Goal: Book appointment/travel/reservation

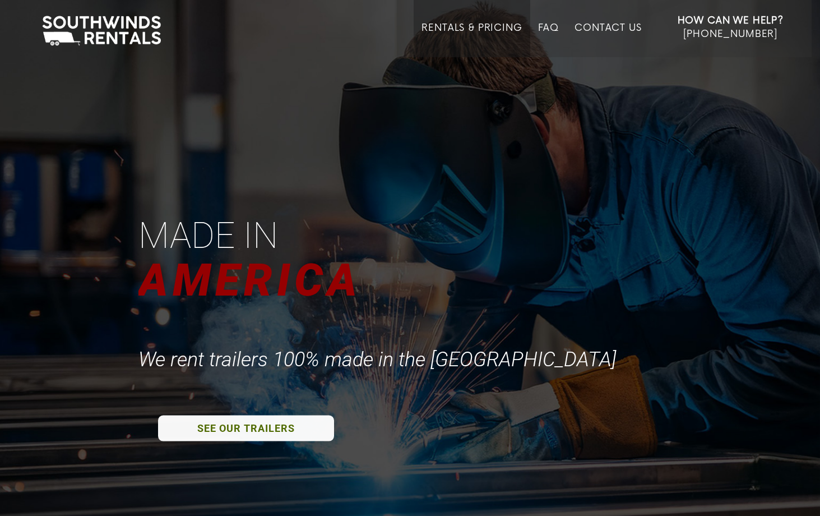
click at [465, 22] on link "Rentals & Pricing" at bounding box center [472, 39] width 100 height 35
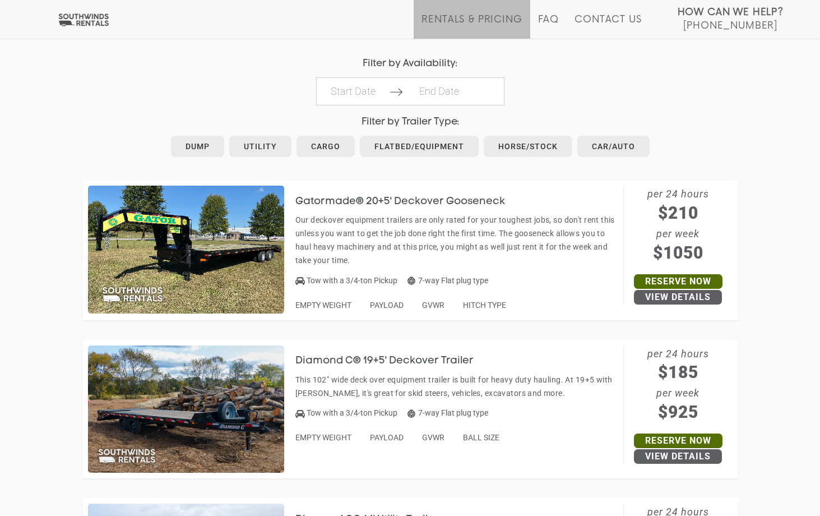
scroll to position [489, 0]
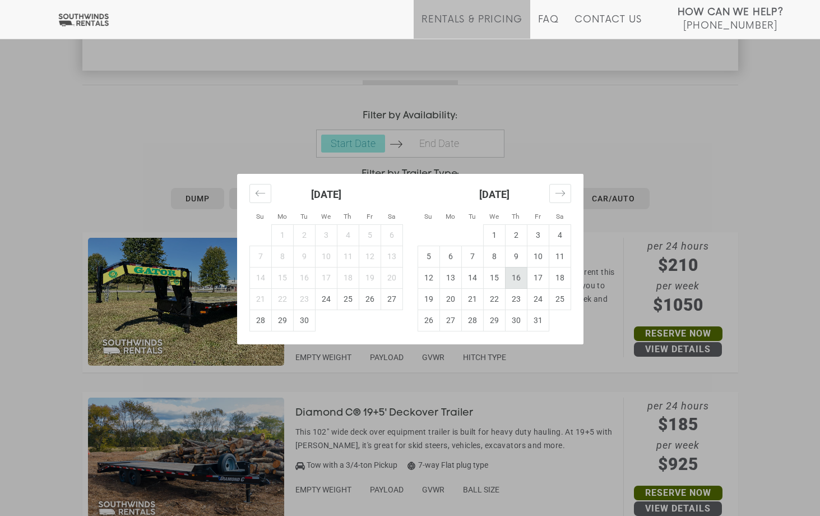
click at [518, 274] on td "16" at bounding box center [516, 277] width 22 height 21
type input "[DATE]"
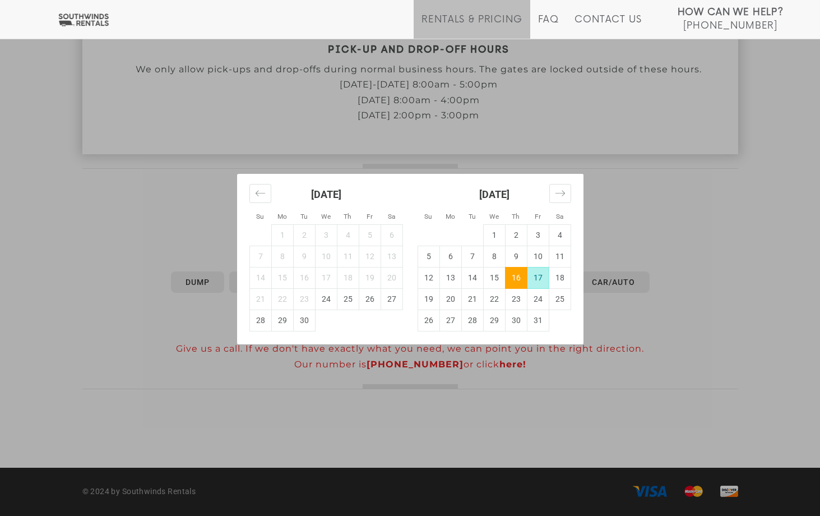
scroll to position [405, 0]
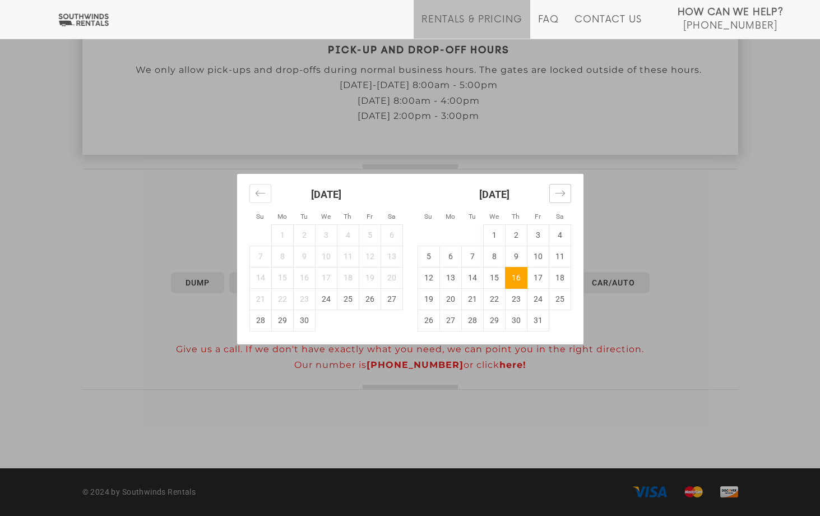
click at [561, 196] on icon "Jump to next month" at bounding box center [560, 193] width 11 height 11
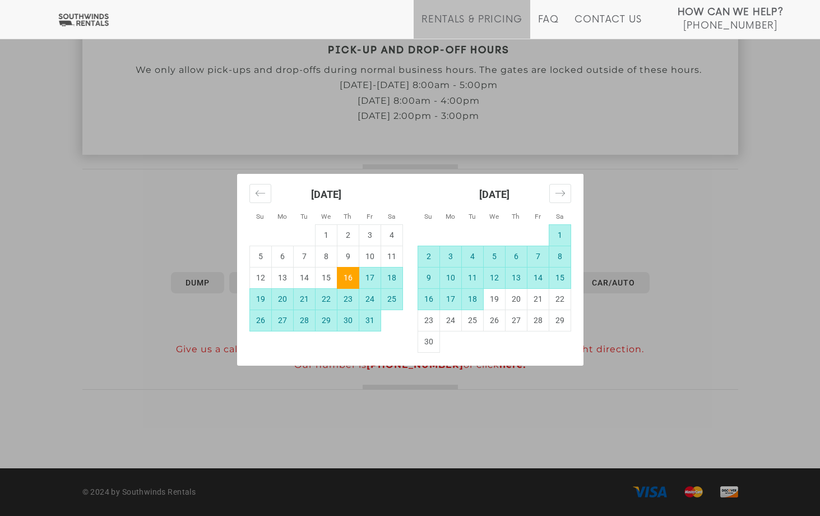
click at [473, 297] on td "18" at bounding box center [472, 298] width 22 height 21
type input "[DATE]"
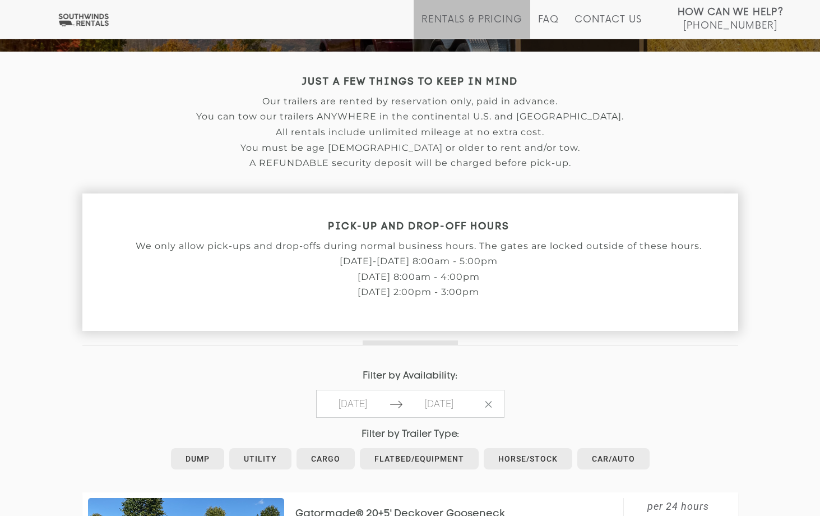
scroll to position [278, 0]
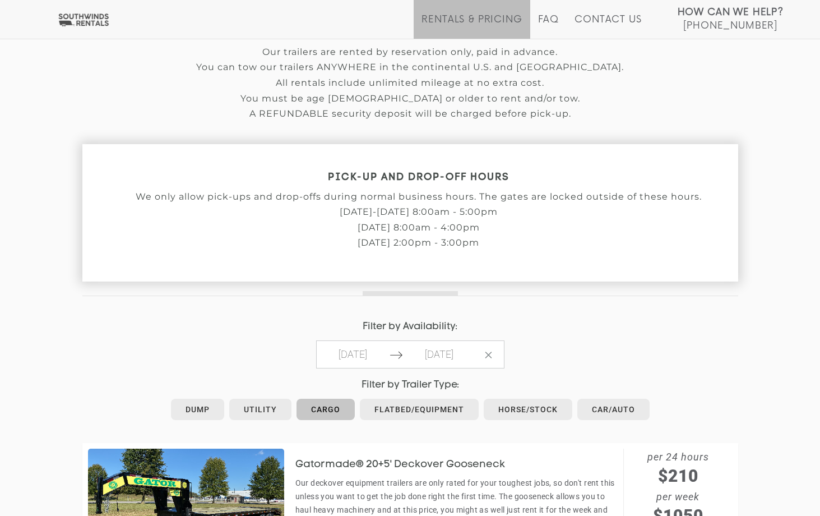
click at [335, 408] on link "Cargo" at bounding box center [326, 409] width 58 height 21
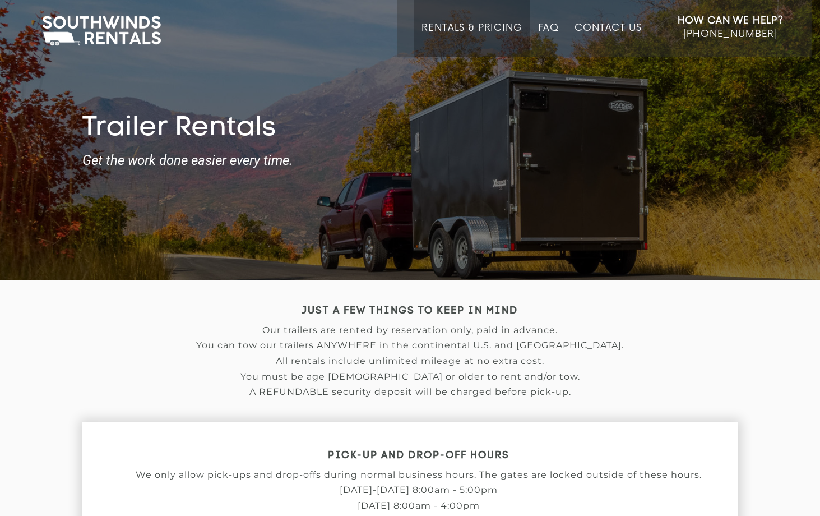
type input "2025-10-16"
type input "2025-11-18"
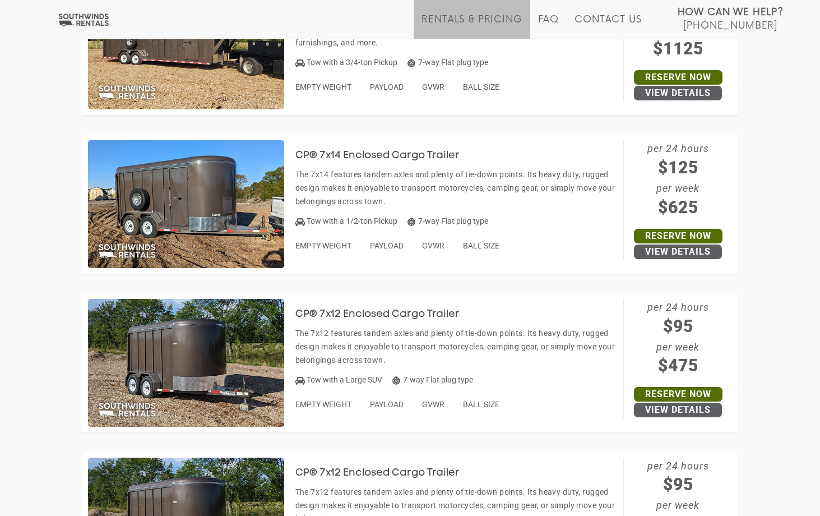
scroll to position [979, 0]
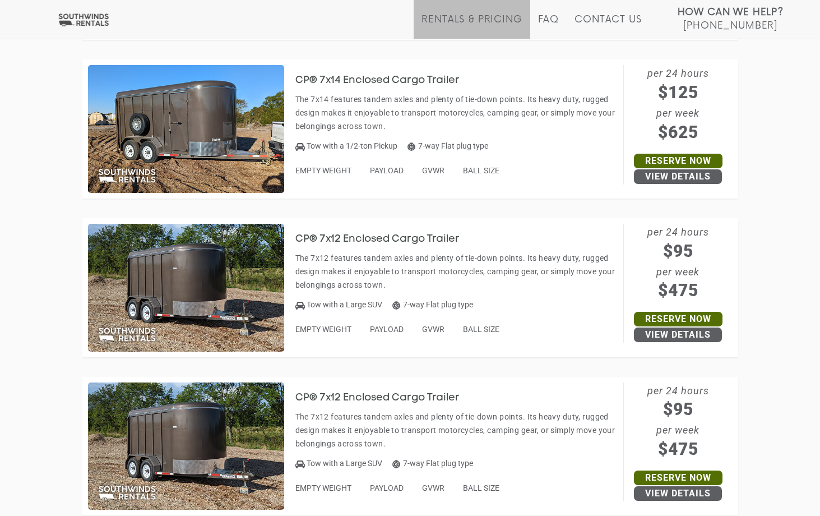
click at [185, 301] on img at bounding box center [186, 288] width 196 height 128
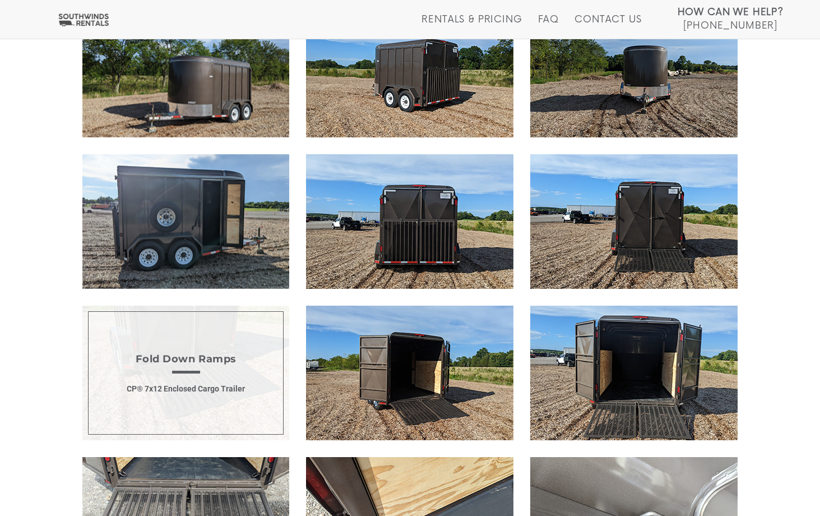
scroll to position [534, 0]
